Goal: Task Accomplishment & Management: Complete application form

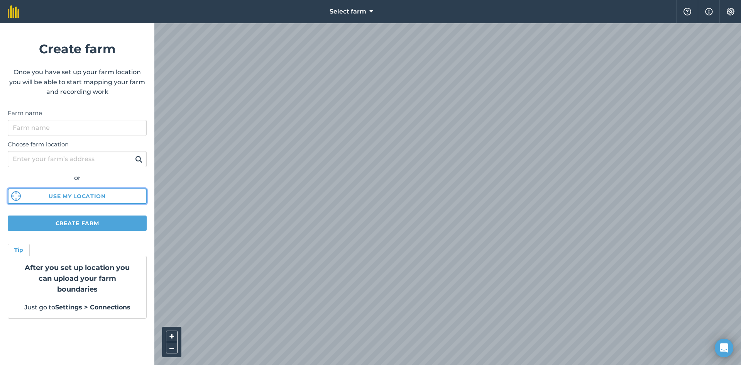
click at [80, 194] on button "Use my location" at bounding box center [77, 195] width 139 height 15
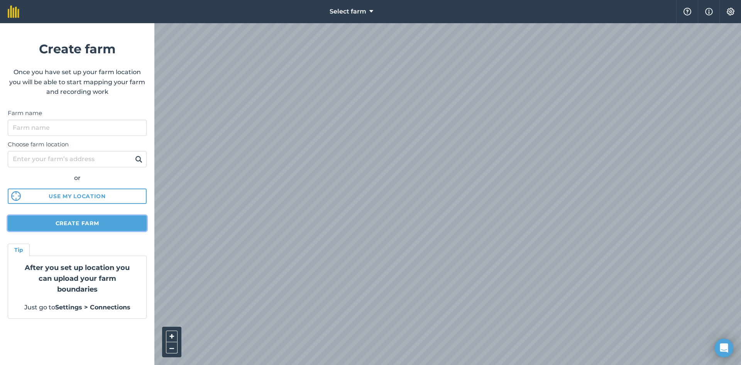
click at [103, 223] on button "Create farm" at bounding box center [77, 222] width 139 height 15
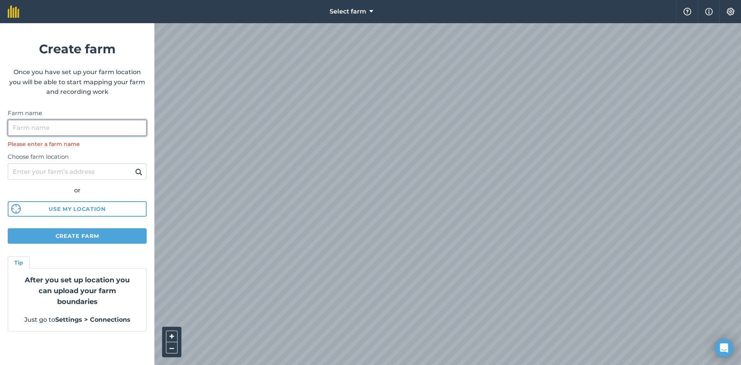
click at [69, 130] on input "Farm name" at bounding box center [77, 128] width 139 height 16
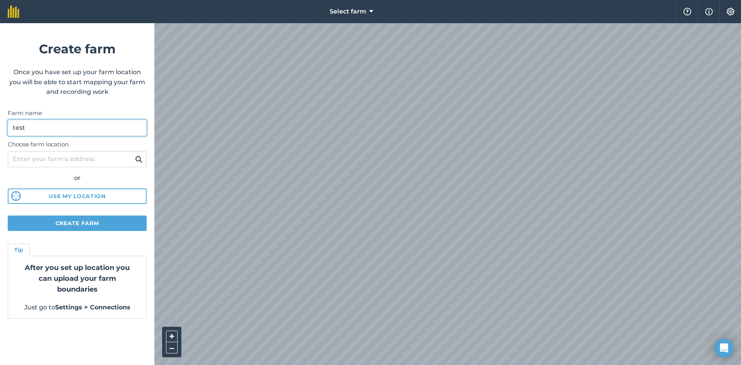
type input "test"
click at [133, 154] on button at bounding box center [139, 159] width 12 height 10
click at [91, 298] on div "After you set up location you can upload your farm boundaries Just go to Settin…" at bounding box center [77, 287] width 139 height 63
click at [731, 13] on img at bounding box center [730, 12] width 9 height 8
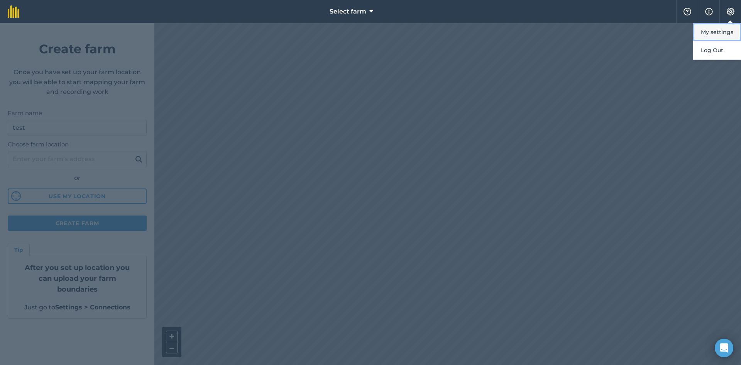
click at [712, 32] on button "My settings" at bounding box center [717, 32] width 48 height 18
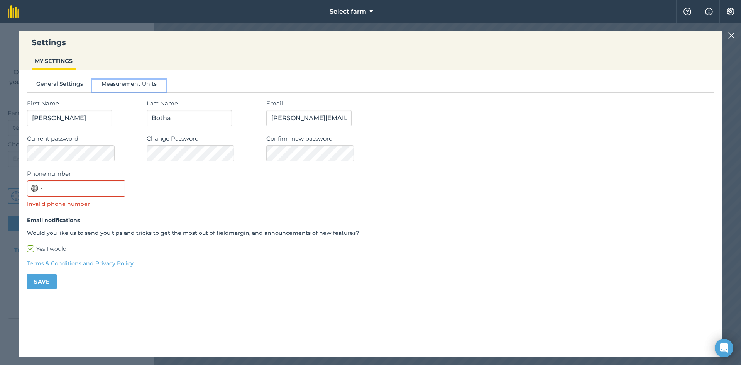
click at [144, 83] on button "Measurement Units" at bounding box center [129, 86] width 74 height 12
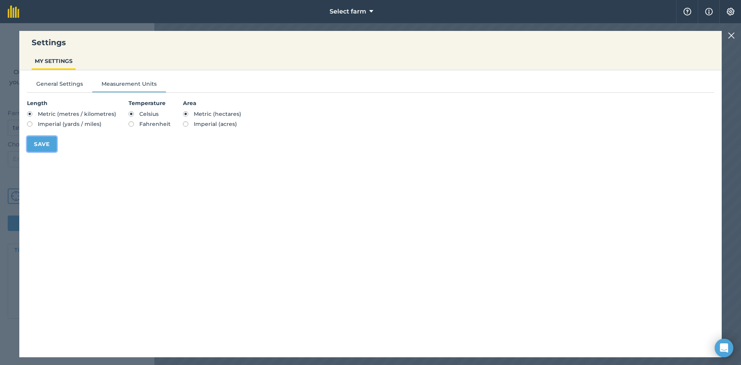
click at [42, 142] on button "Save" at bounding box center [42, 143] width 30 height 15
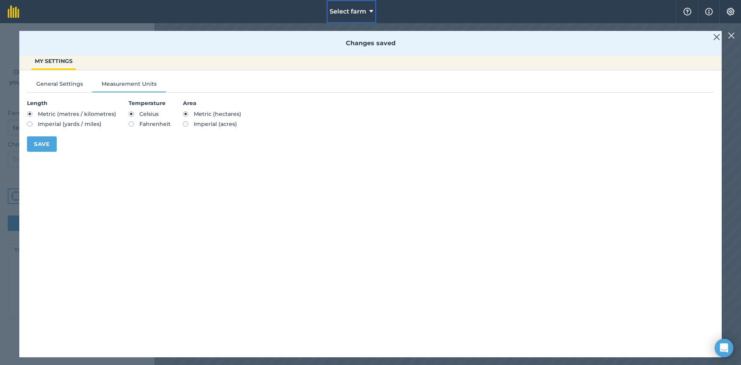
click at [357, 15] on span "Select farm" at bounding box center [348, 11] width 37 height 9
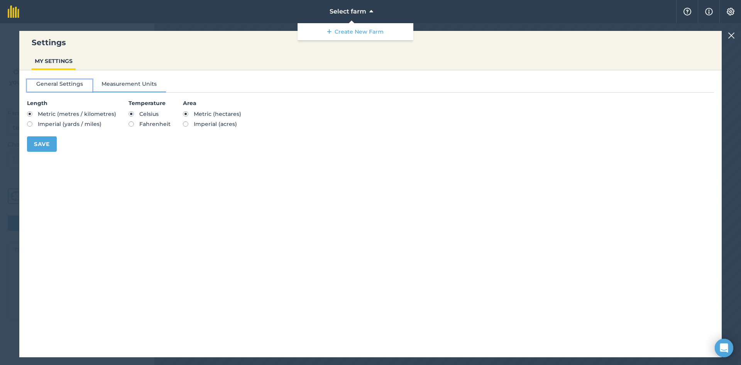
click at [47, 85] on button "General Settings" at bounding box center [59, 86] width 65 height 12
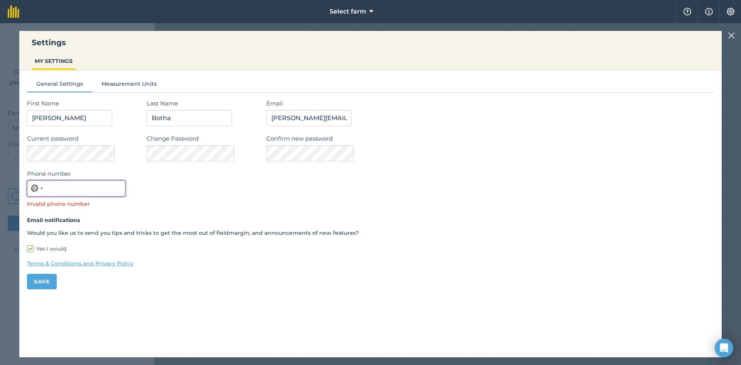
click at [57, 187] on input "Phone number" at bounding box center [76, 188] width 98 height 16
type input "0828577740"
click at [45, 282] on button "Save" at bounding box center [42, 281] width 30 height 15
click at [42, 284] on button "Save" at bounding box center [42, 281] width 30 height 15
click at [731, 12] on img at bounding box center [730, 12] width 9 height 8
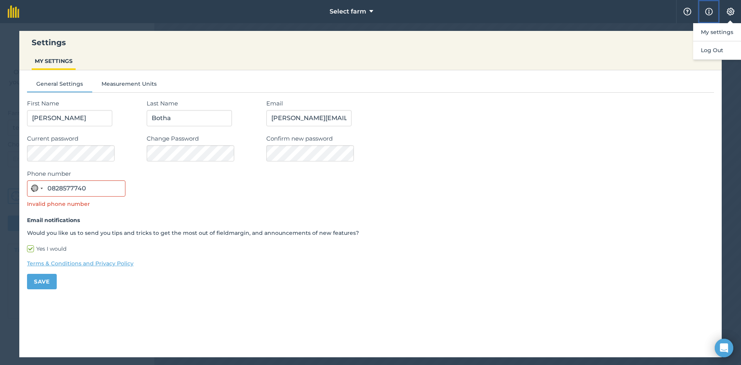
click at [710, 9] on img at bounding box center [709, 11] width 8 height 9
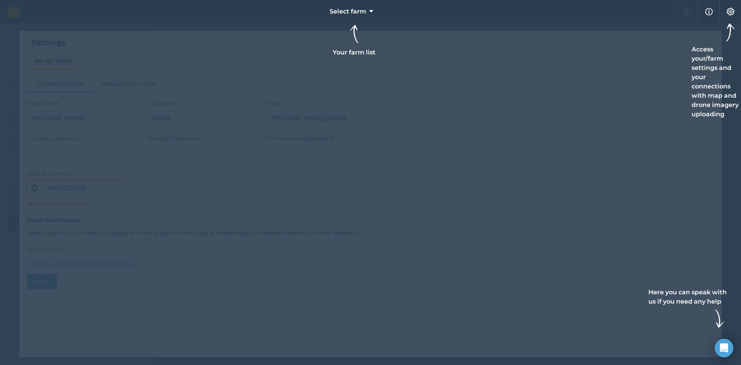
click at [686, 12] on div at bounding box center [370, 11] width 741 height 23
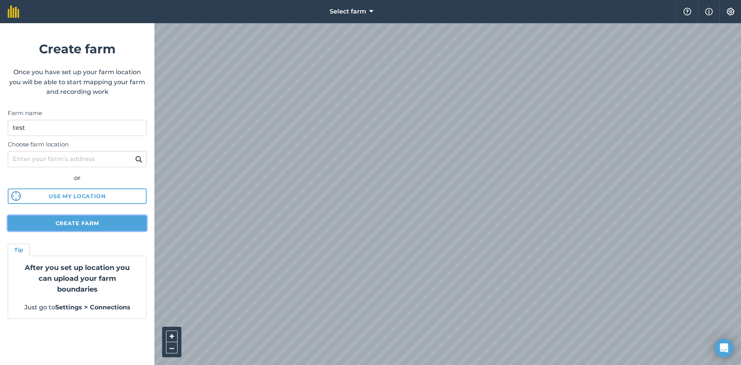
click at [89, 222] on button "Create farm" at bounding box center [77, 222] width 139 height 15
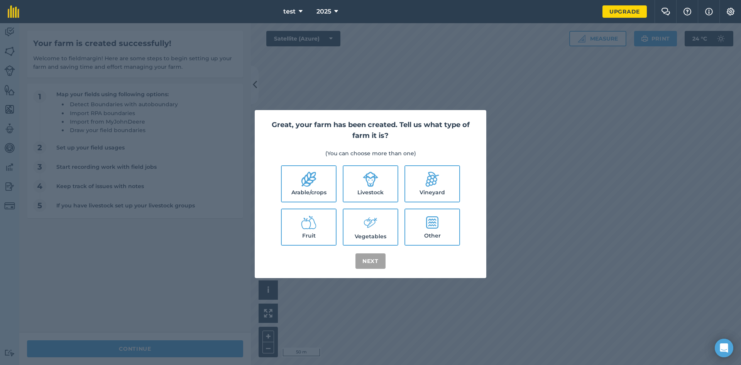
click at [313, 183] on icon at bounding box center [308, 178] width 15 height 15
checkbox input "true"
click at [371, 262] on button "Next" at bounding box center [370, 260] width 30 height 15
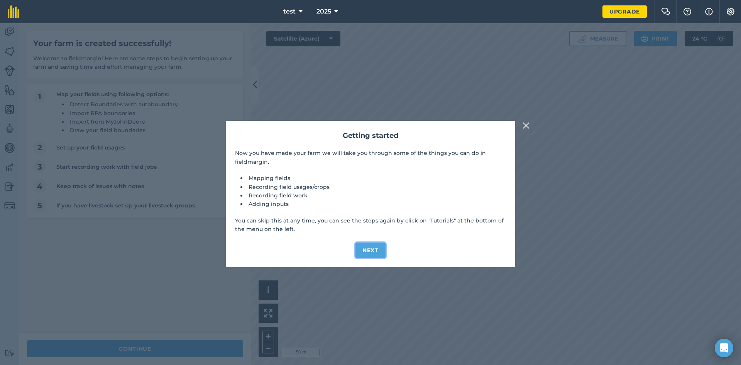
click at [369, 249] on button "Next" at bounding box center [370, 249] width 30 height 15
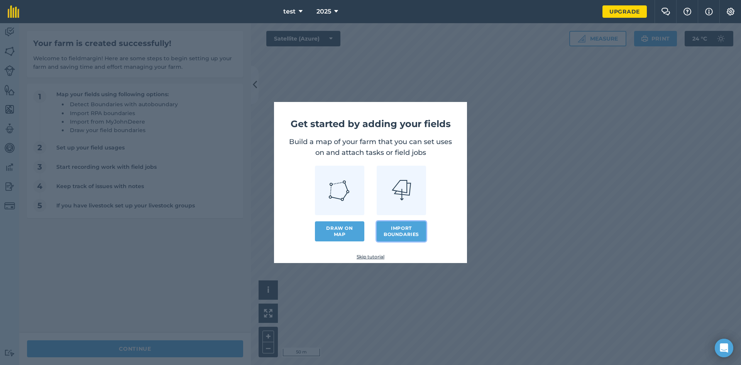
click at [401, 229] on button "Import boundaries" at bounding box center [401, 231] width 49 height 20
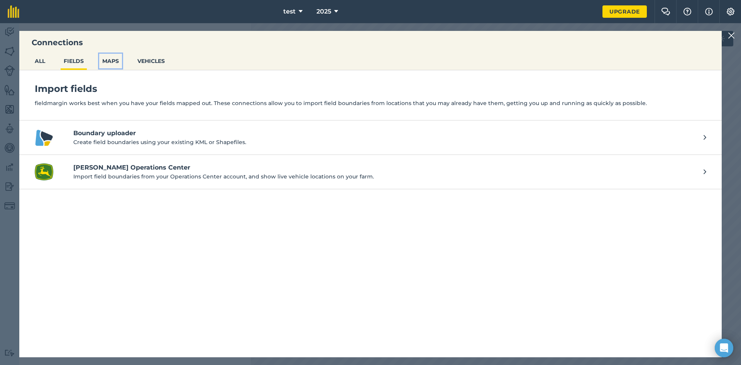
click at [112, 60] on button "MAPS" at bounding box center [110, 61] width 23 height 15
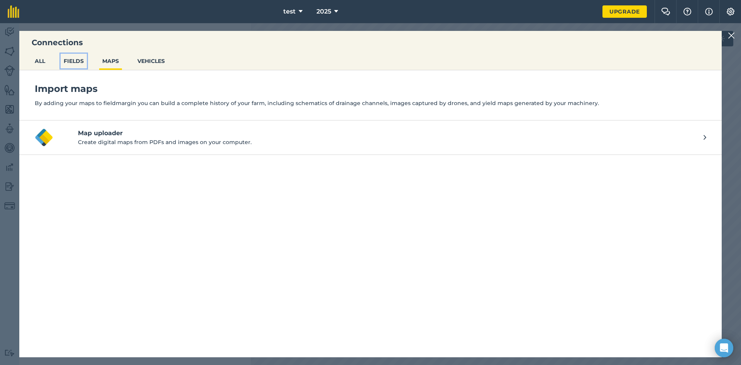
click at [74, 61] on button "FIELDS" at bounding box center [74, 61] width 26 height 15
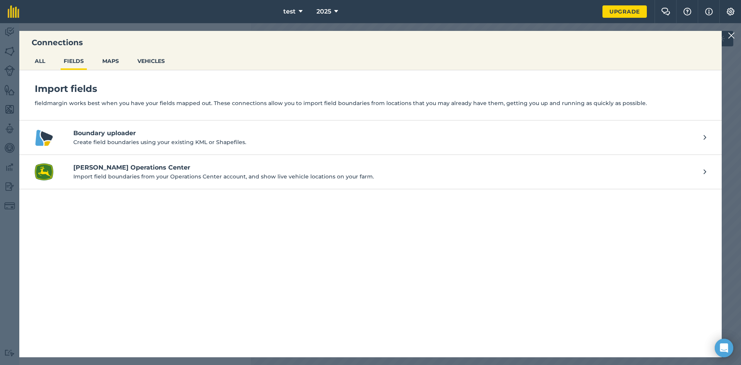
click at [200, 140] on p "Create field boundaries using your existing KML or Shapefiles." at bounding box center [384, 142] width 623 height 8
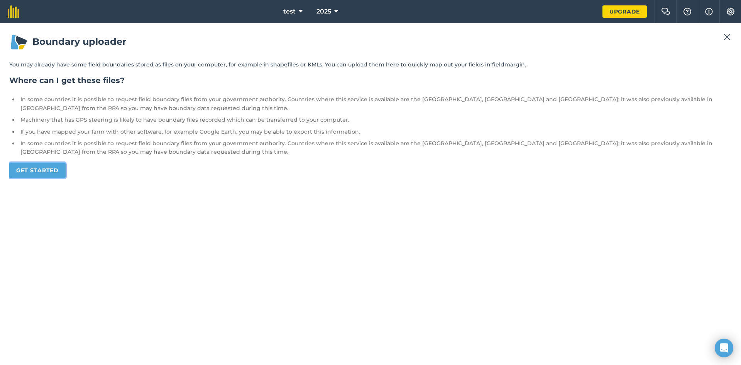
click at [46, 171] on link "Get started" at bounding box center [37, 170] width 56 height 15
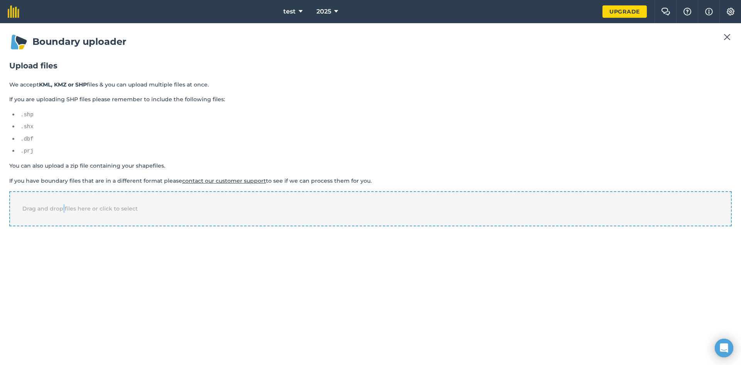
click at [63, 206] on span "Drag and drop files here or click to select" at bounding box center [79, 208] width 115 height 7
click at [162, 213] on div "Drag and drop files here or click to select" at bounding box center [370, 208] width 723 height 35
click at [146, 211] on div "Drag and drop files here or click to select" at bounding box center [370, 208] width 723 height 35
click at [134, 214] on div "Drag and drop files here or click to select" at bounding box center [370, 208] width 723 height 35
click at [172, 201] on div "Drag and drop files here or click to select" at bounding box center [370, 208] width 723 height 35
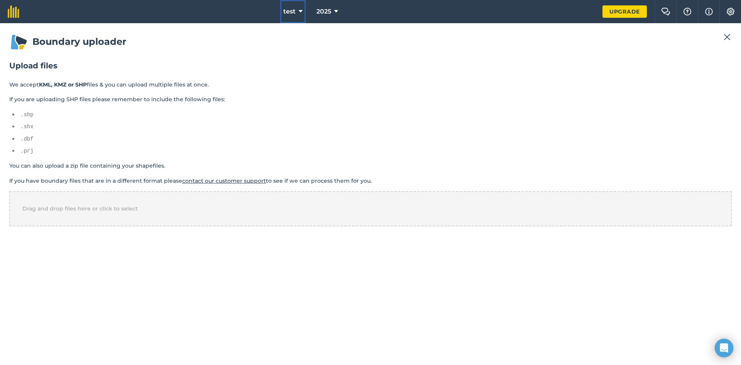
click at [291, 13] on span "test" at bounding box center [289, 11] width 12 height 9
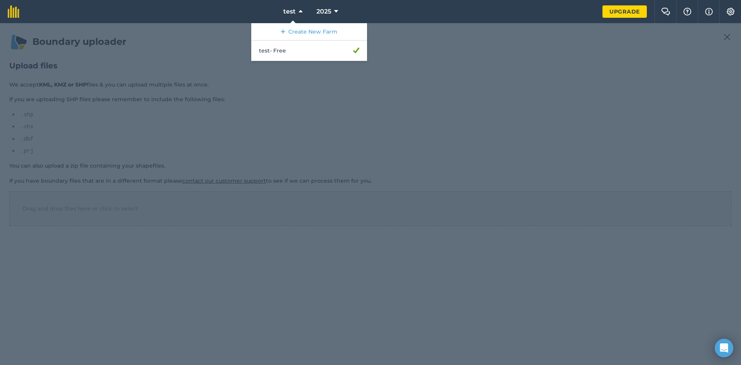
click at [252, 154] on div at bounding box center [370, 194] width 741 height 342
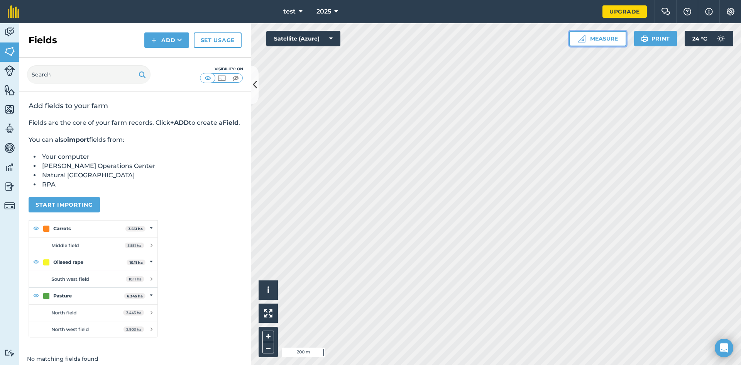
click at [604, 39] on button "Measure" at bounding box center [597, 38] width 57 height 15
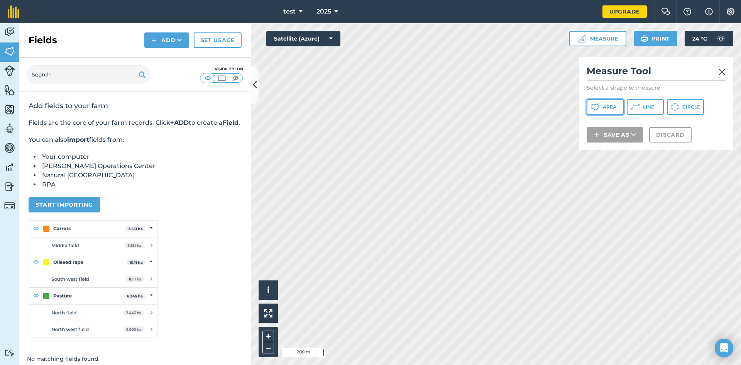
click at [604, 107] on span "Area" at bounding box center [610, 107] width 14 height 6
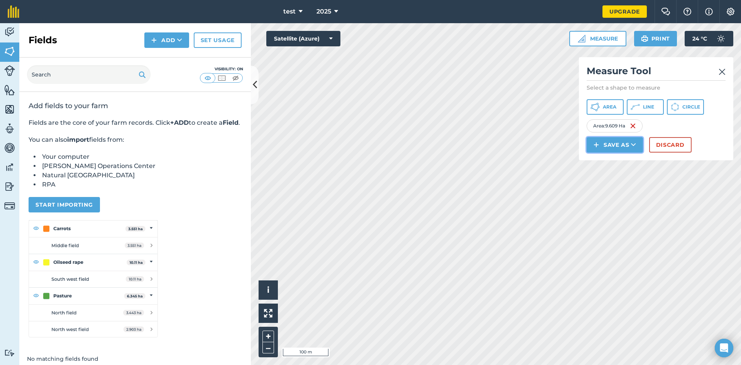
click at [622, 144] on button "Save as" at bounding box center [615, 144] width 56 height 15
click at [615, 164] on link "Field" at bounding box center [615, 162] width 54 height 17
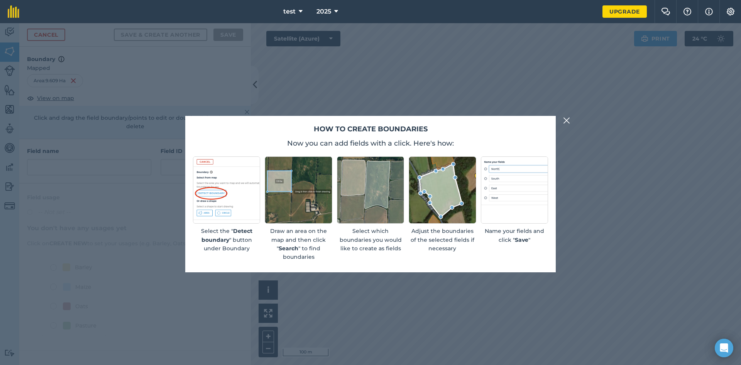
click at [565, 122] on img at bounding box center [566, 120] width 7 height 9
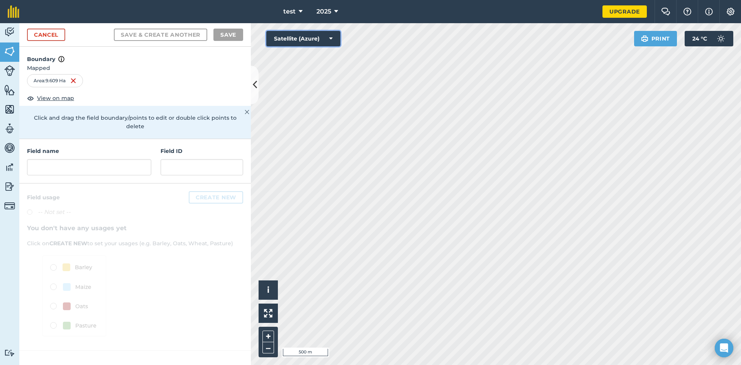
click at [320, 39] on button "Satellite (Azure)" at bounding box center [303, 38] width 74 height 15
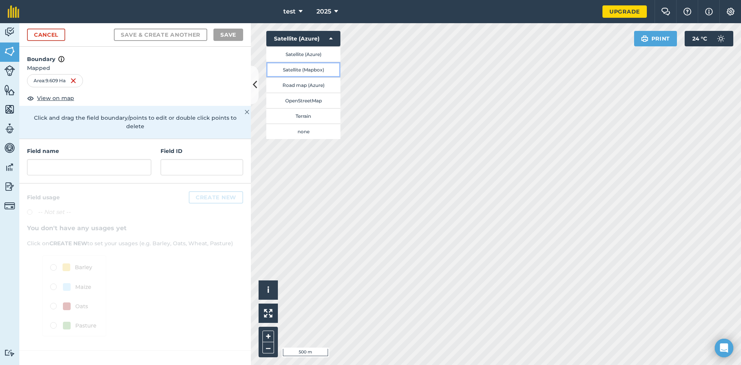
click at [313, 69] on button "Satellite (Mapbox)" at bounding box center [303, 69] width 74 height 15
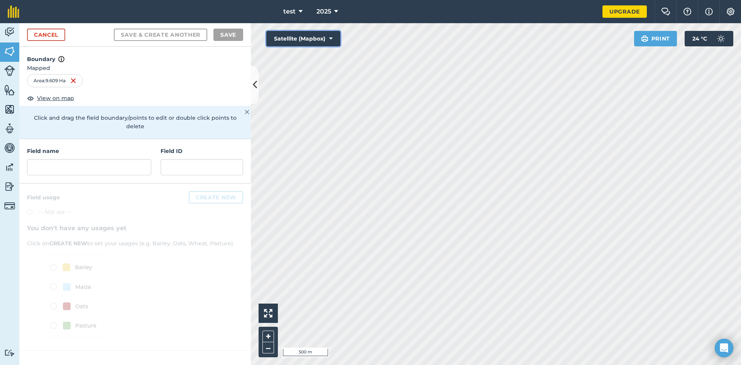
click at [303, 34] on button "Satellite (Mapbox)" at bounding box center [303, 38] width 74 height 15
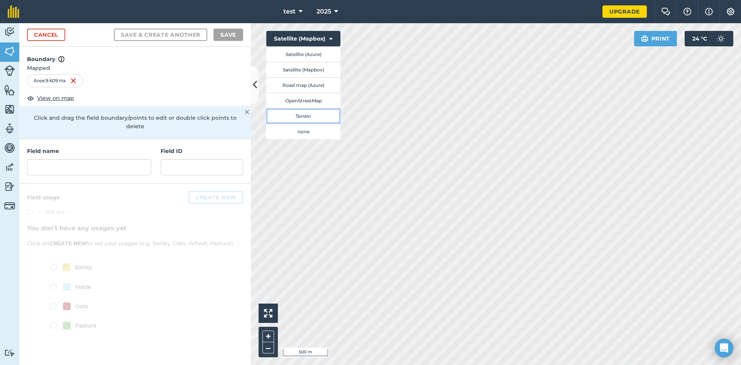
click at [316, 114] on button "Terrain" at bounding box center [303, 115] width 74 height 15
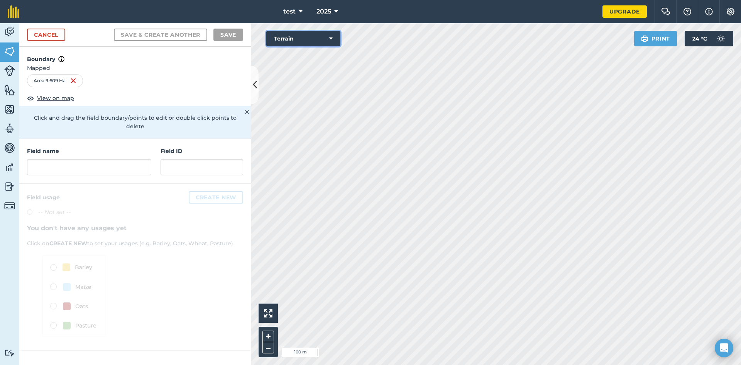
click at [288, 40] on button "Terrain" at bounding box center [303, 38] width 74 height 15
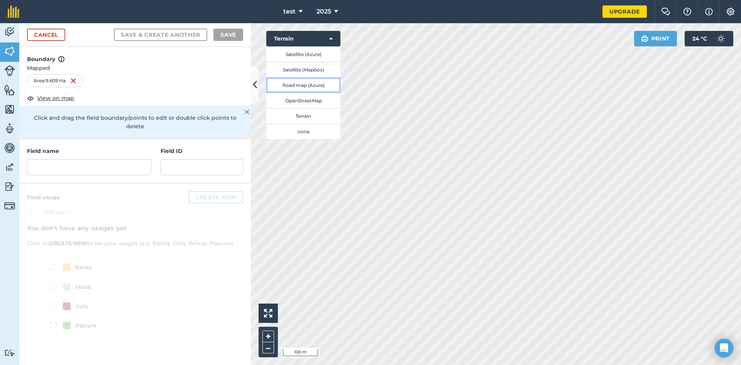
click at [310, 85] on button "Road map (Azure)" at bounding box center [303, 84] width 74 height 15
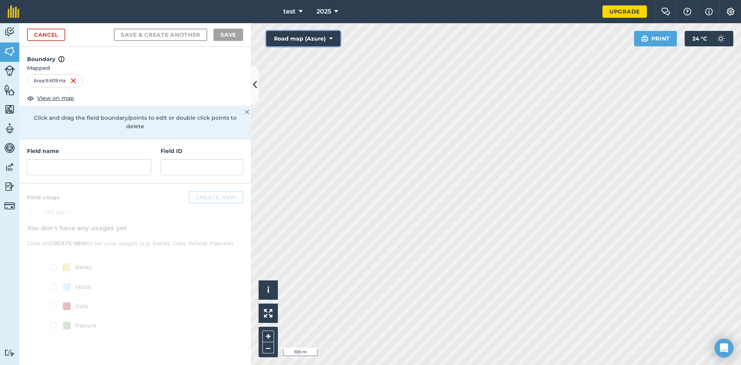
click at [292, 42] on button "Road map (Azure)" at bounding box center [303, 38] width 74 height 15
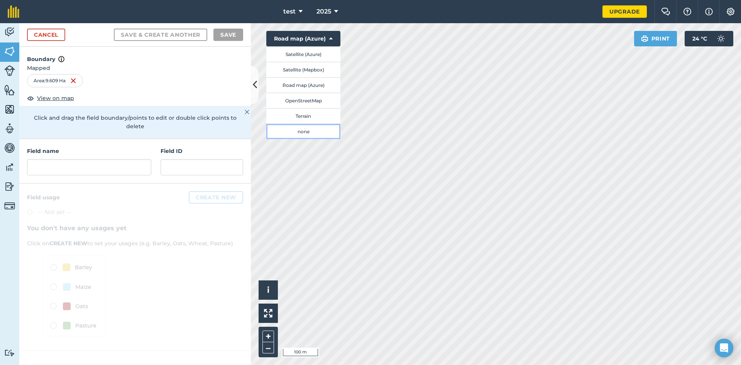
click at [302, 129] on button "none" at bounding box center [303, 131] width 74 height 15
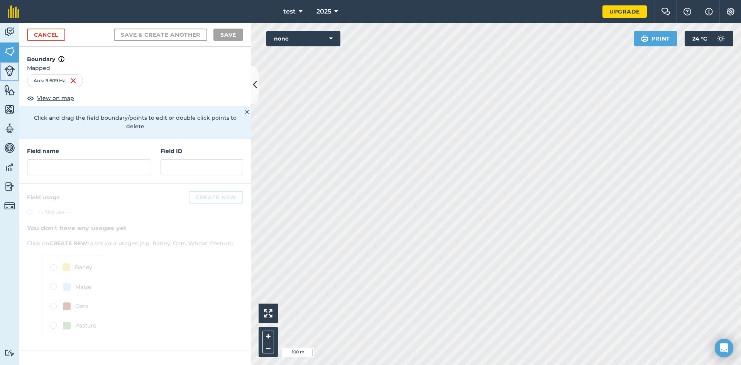
click at [11, 73] on img at bounding box center [9, 70] width 11 height 11
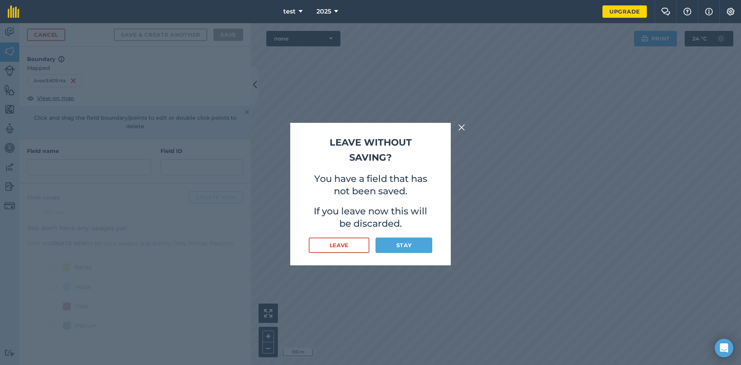
click at [461, 126] on img at bounding box center [461, 127] width 7 height 9
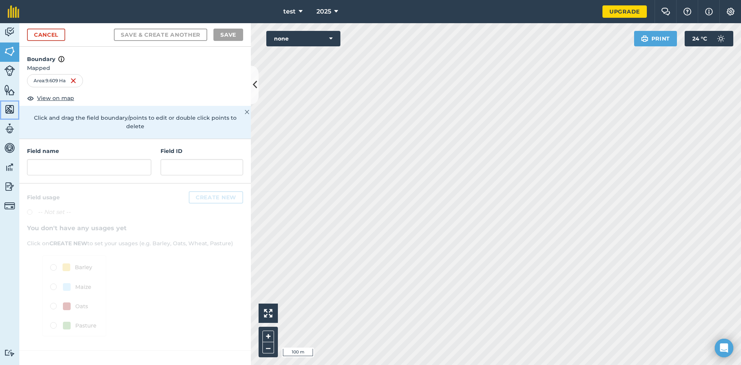
click at [9, 109] on img at bounding box center [9, 109] width 11 height 12
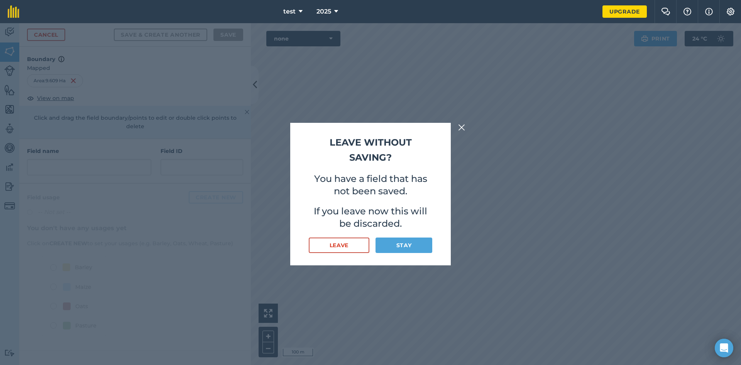
click at [457, 125] on button at bounding box center [461, 127] width 9 height 9
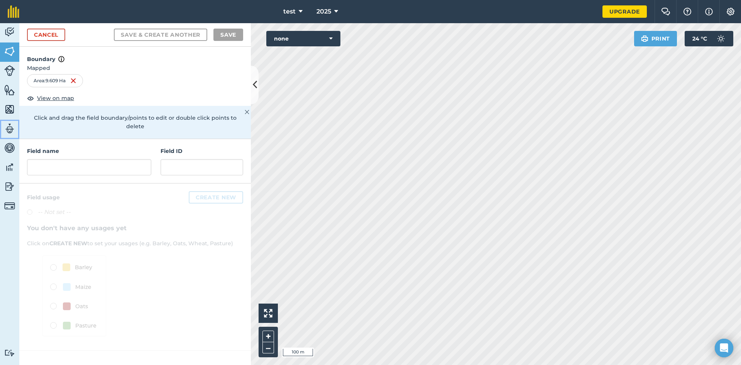
click at [7, 130] on img at bounding box center [9, 129] width 11 height 12
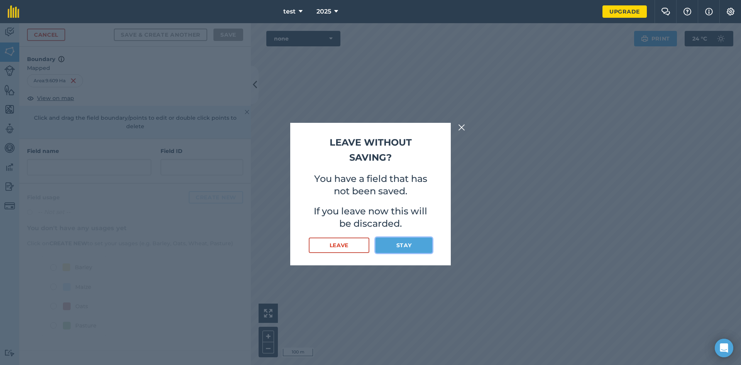
click at [396, 243] on button "Stay" at bounding box center [404, 244] width 57 height 15
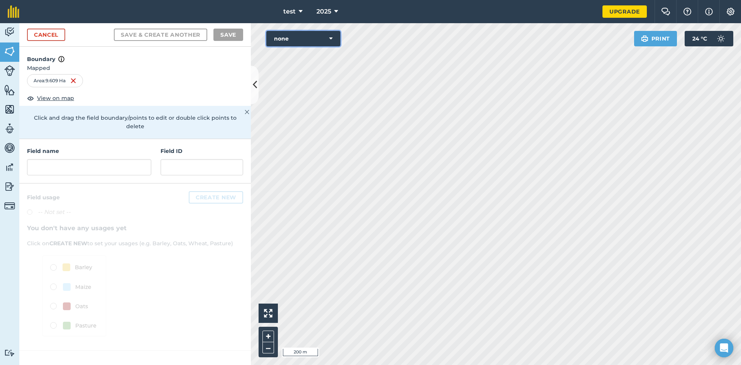
click at [296, 37] on button "none" at bounding box center [303, 38] width 74 height 15
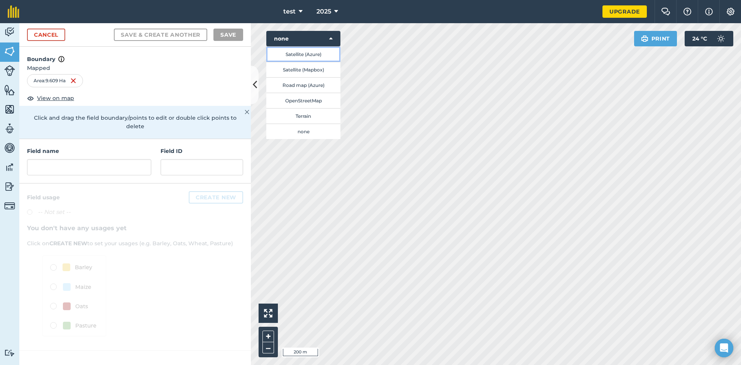
click at [297, 55] on button "Satellite (Azure)" at bounding box center [303, 53] width 74 height 15
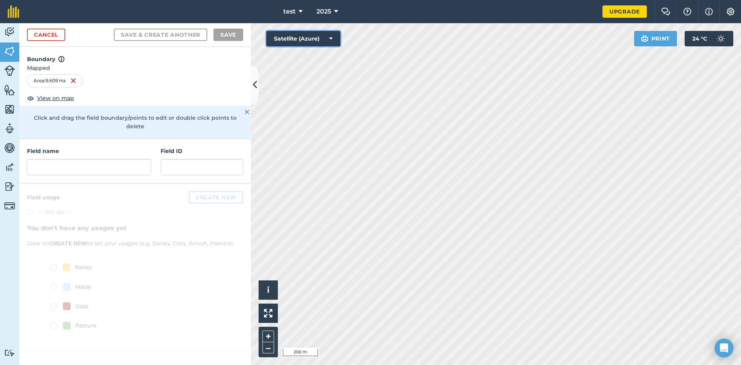
click at [281, 39] on button "Satellite (Azure)" at bounding box center [303, 38] width 74 height 15
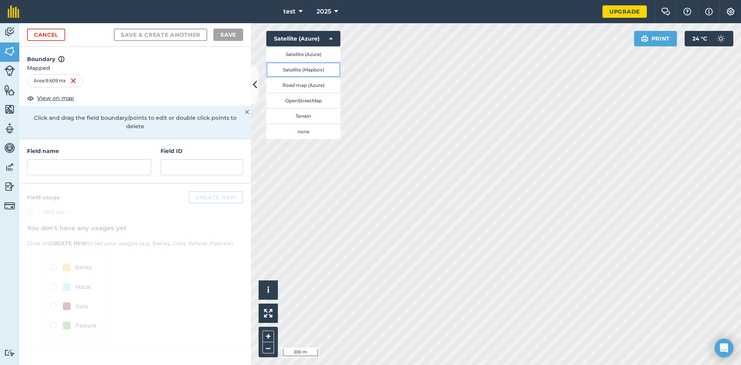
click at [298, 69] on button "Satellite (Mapbox)" at bounding box center [303, 69] width 74 height 15
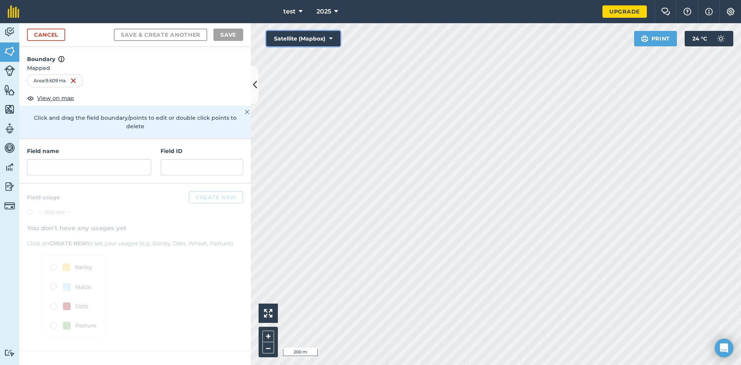
click at [304, 37] on button "Satellite (Mapbox)" at bounding box center [303, 38] width 74 height 15
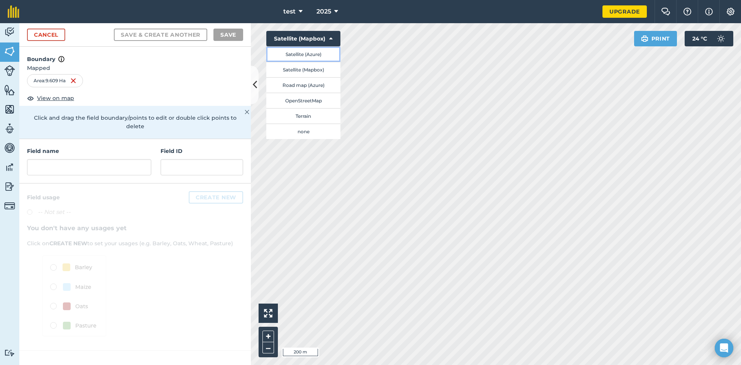
click at [301, 51] on button "Satellite (Azure)" at bounding box center [303, 53] width 74 height 15
